Goal: Transaction & Acquisition: Book appointment/travel/reservation

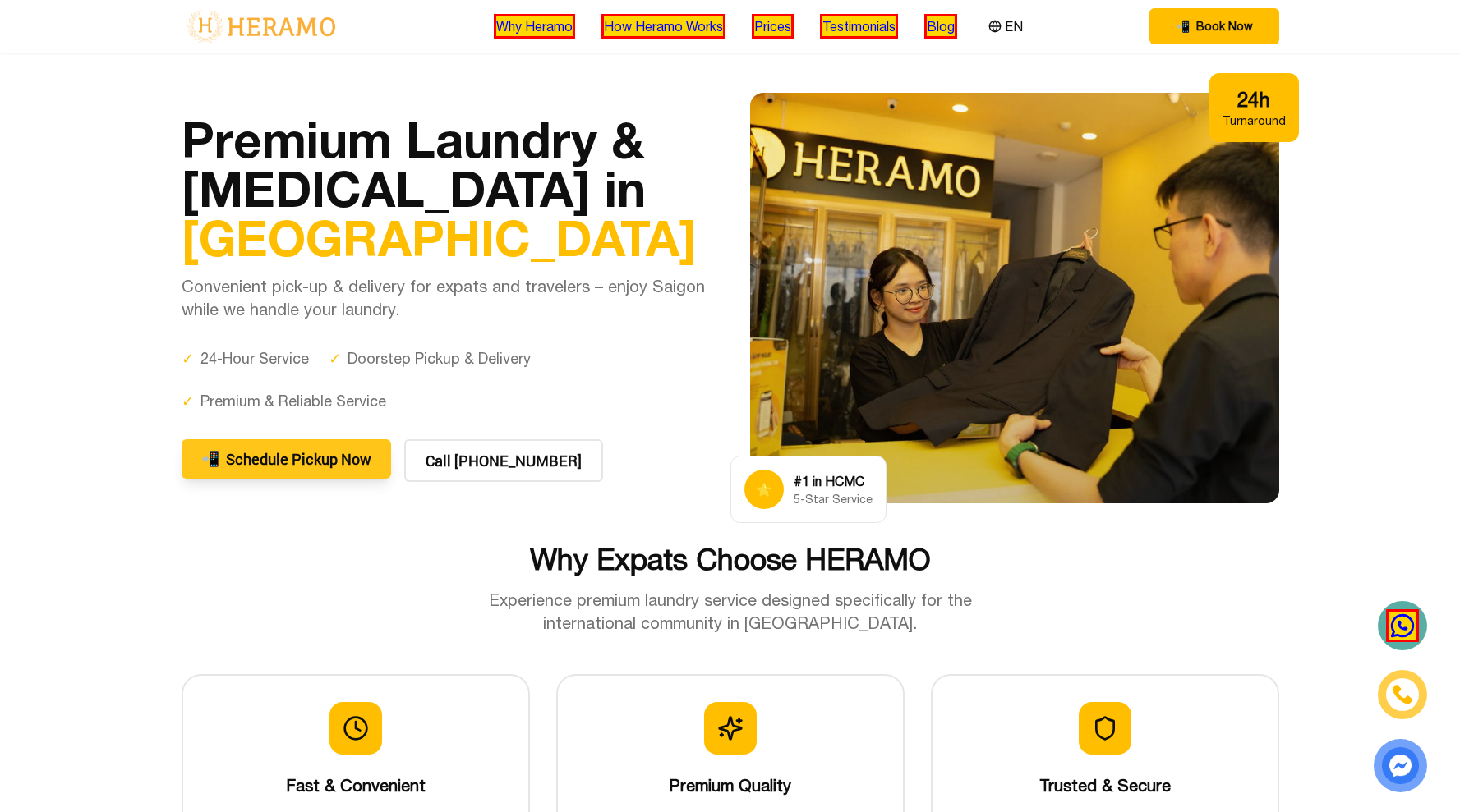
click at [280, 467] on button "📲 Schedule Pickup Now" at bounding box center [286, 459] width 210 height 40
